Goal: Transaction & Acquisition: Purchase product/service

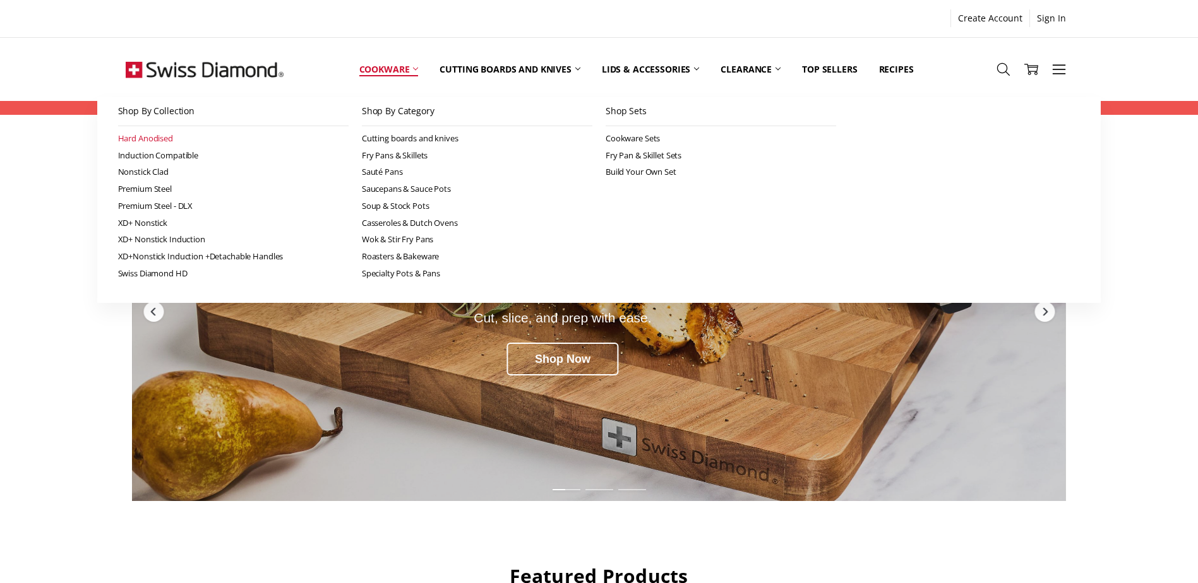
click at [158, 141] on link "Hard Anodised" at bounding box center [233, 138] width 230 height 17
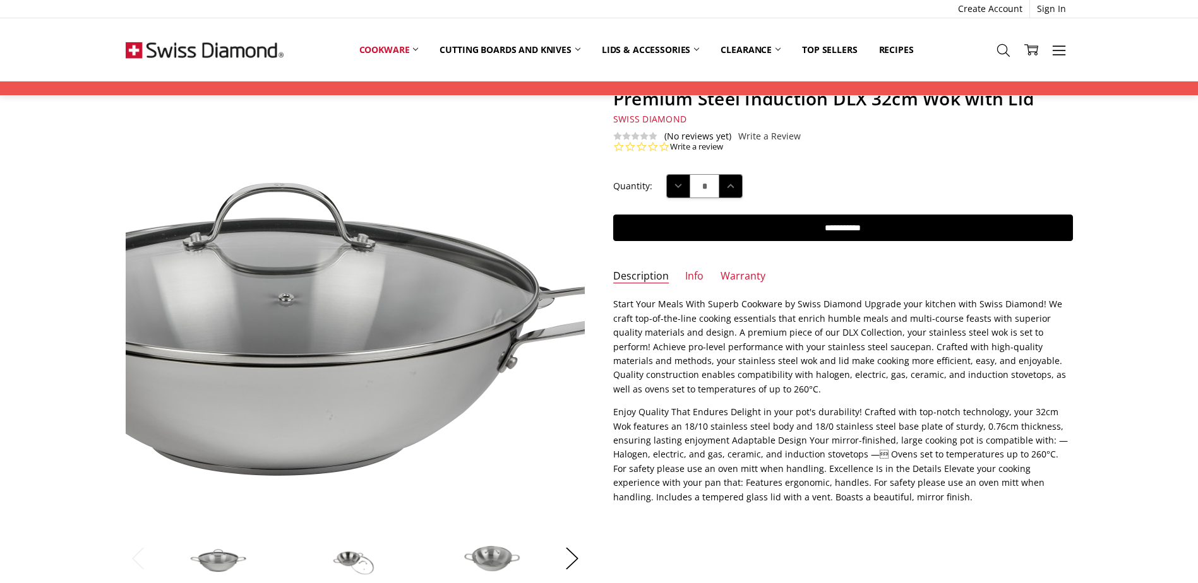
scroll to position [189, 0]
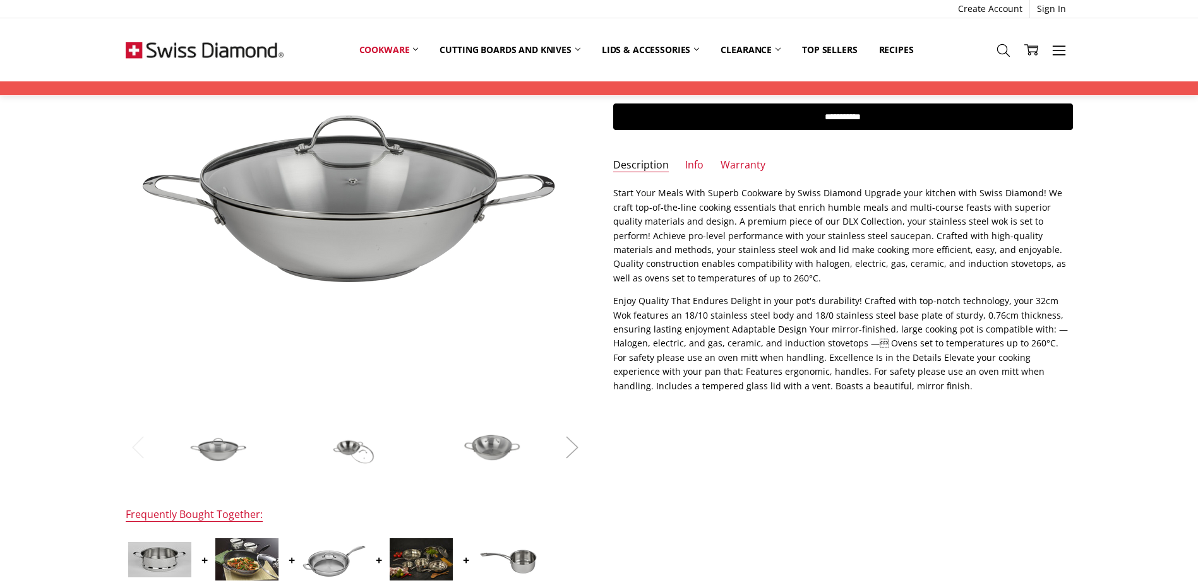
click at [568, 447] on button "Next" at bounding box center [571, 447] width 25 height 39
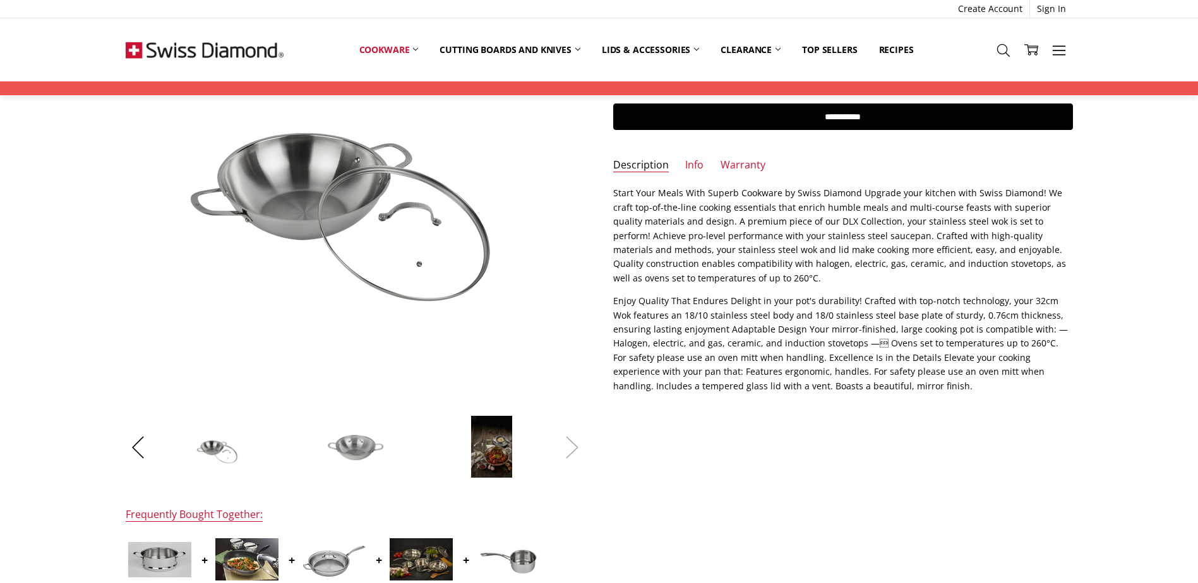
click at [568, 447] on button "Next" at bounding box center [571, 447] width 25 height 39
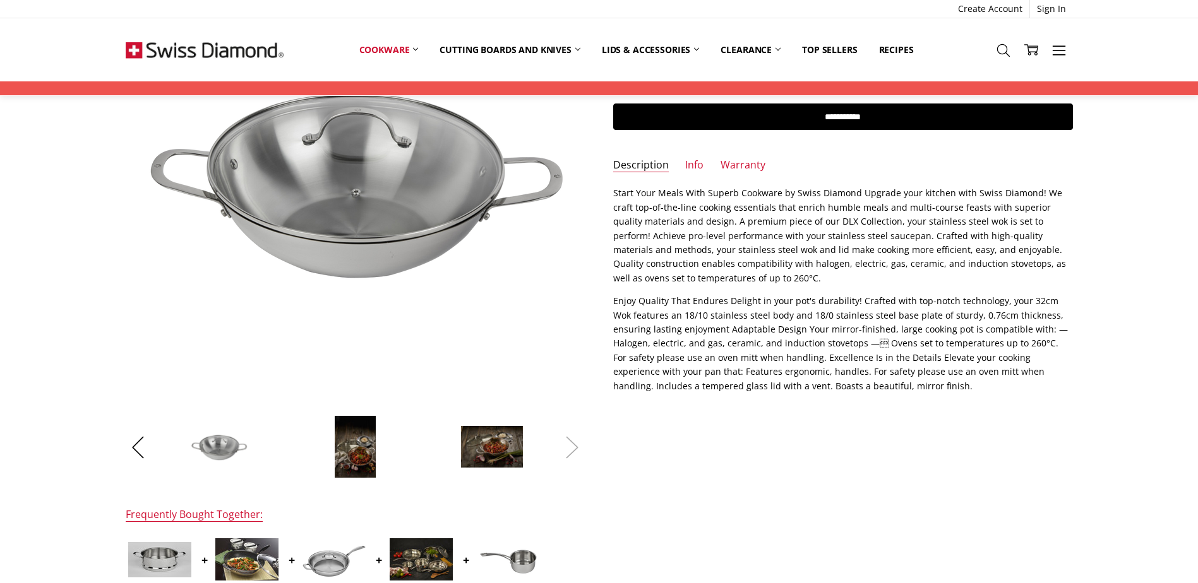
click at [568, 447] on button "Next" at bounding box center [571, 447] width 25 height 39
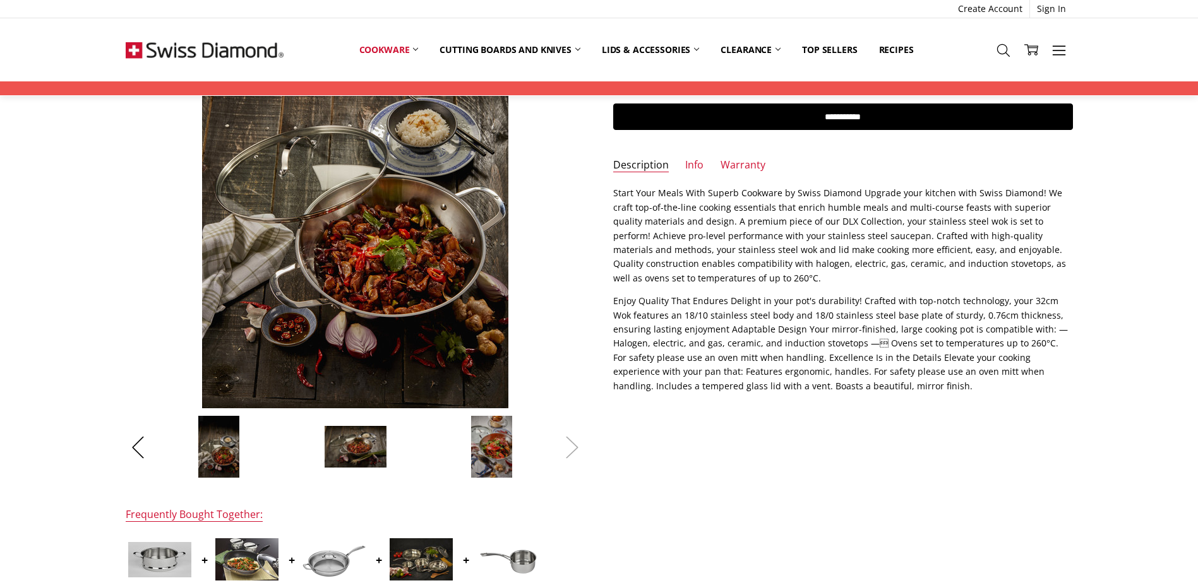
click at [568, 447] on button "Next" at bounding box center [571, 447] width 25 height 39
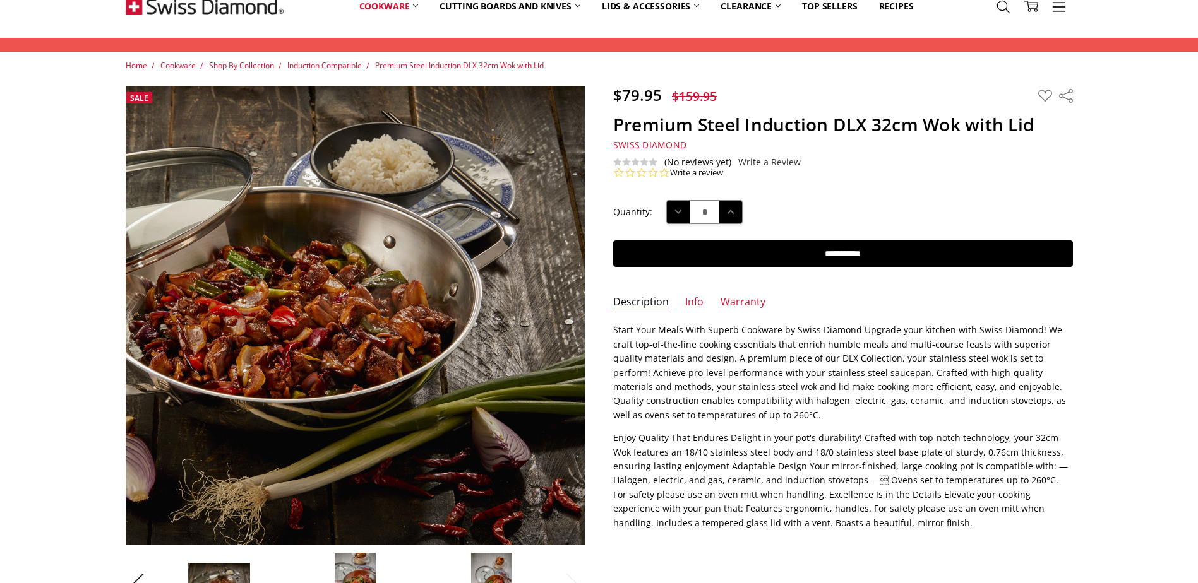
scroll to position [0, 0]
